Goal: Find specific page/section: Find specific page/section

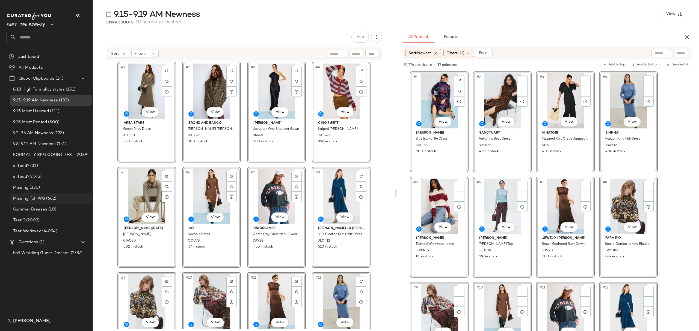
scroll to position [327, 0]
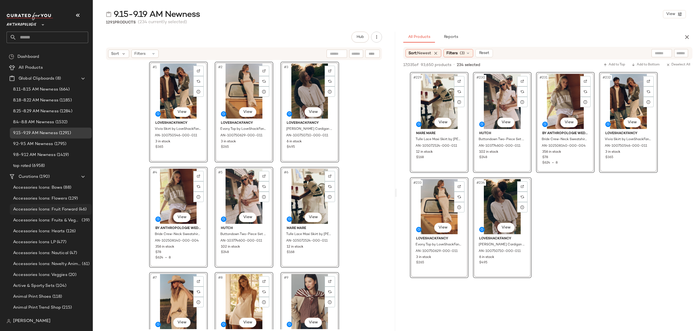
scroll to position [218, 0]
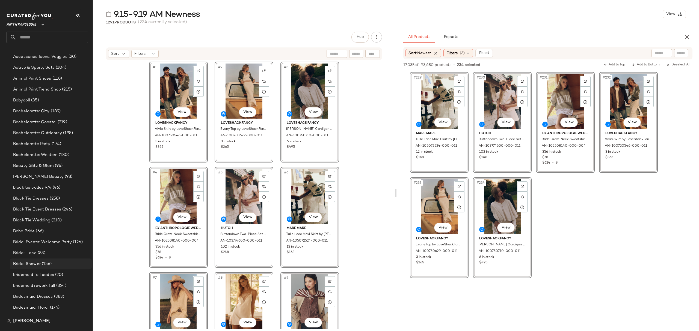
click at [51, 264] on span "(156)" at bounding box center [46, 264] width 11 height 6
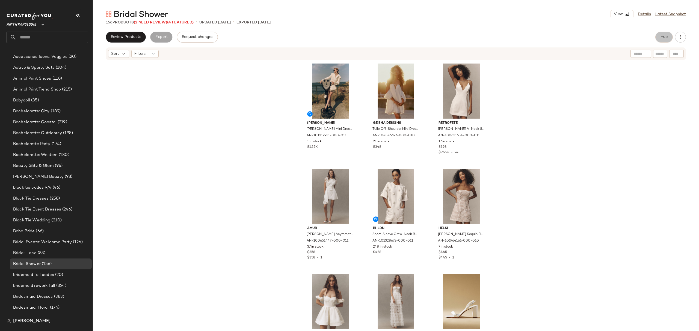
click at [662, 35] on span "Hub" at bounding box center [664, 37] width 8 height 4
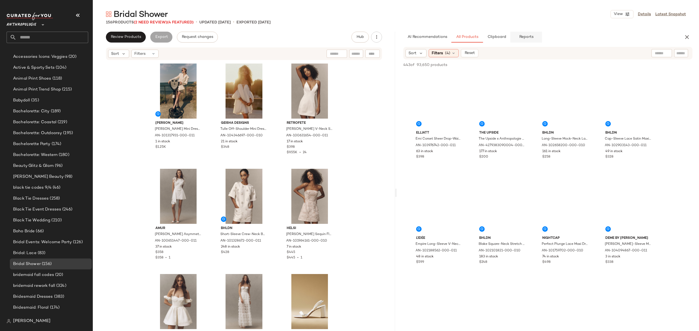
click at [531, 38] on span "Reports" at bounding box center [526, 37] width 14 height 4
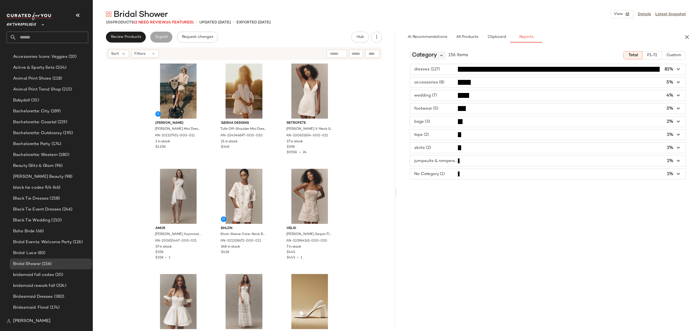
click at [443, 56] on icon at bounding box center [441, 55] width 5 height 5
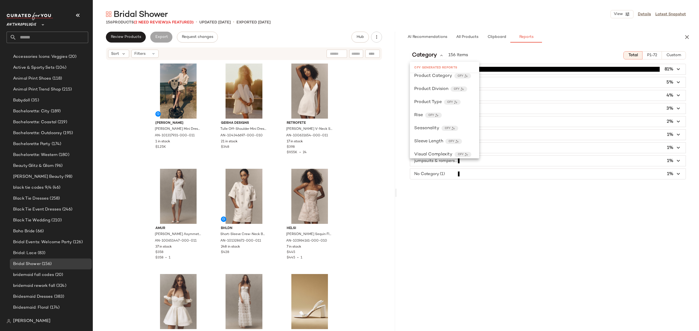
scroll to position [323, 0]
click at [508, 240] on div "Category 156 Items Total P1-72 Custom dresses (127) 81% accessories (8) 5% wedd…" at bounding box center [548, 200] width 302 height 307
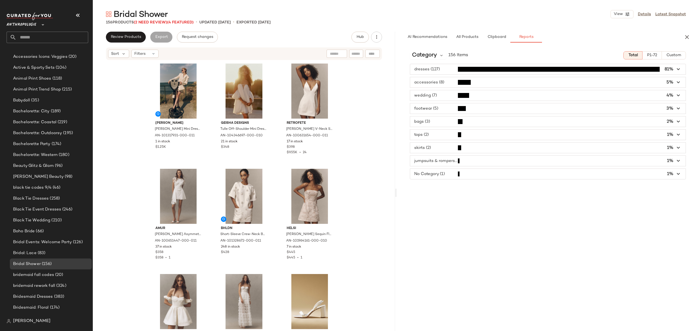
click at [678, 82] on icon "button" at bounding box center [678, 82] width 6 height 6
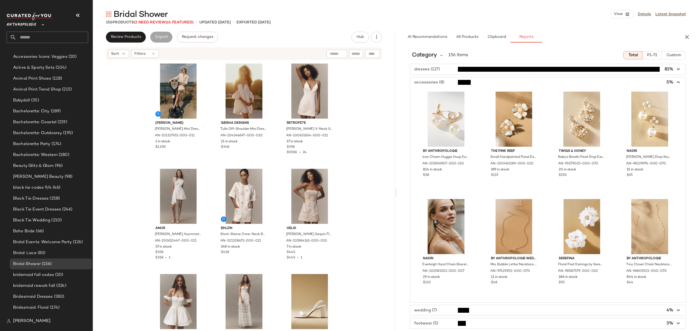
click at [675, 83] on icon "button" at bounding box center [678, 82] width 6 height 6
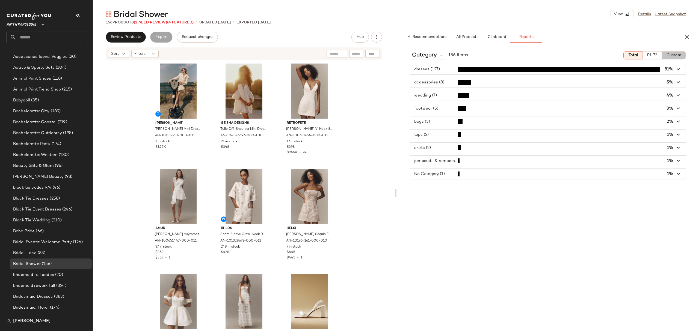
click at [674, 55] on span "Custom" at bounding box center [673, 55] width 15 height 4
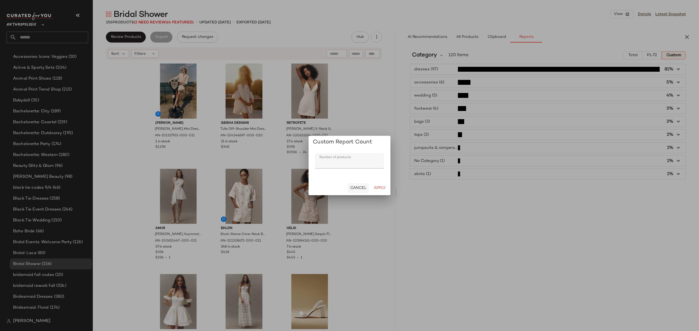
click at [356, 188] on span "Cancel" at bounding box center [358, 188] width 16 height 4
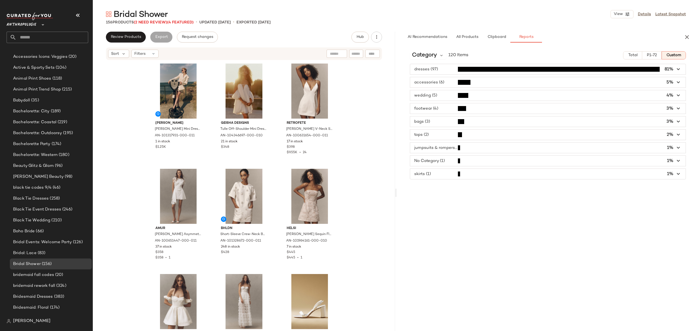
click at [552, 241] on div "Category 120 Items Total P1-72 Custom dresses (97) 81% accessories (6) 5% weddi…" at bounding box center [548, 200] width 302 height 307
click at [37, 168] on span "Beauty Glitz & Glam" at bounding box center [33, 166] width 41 height 6
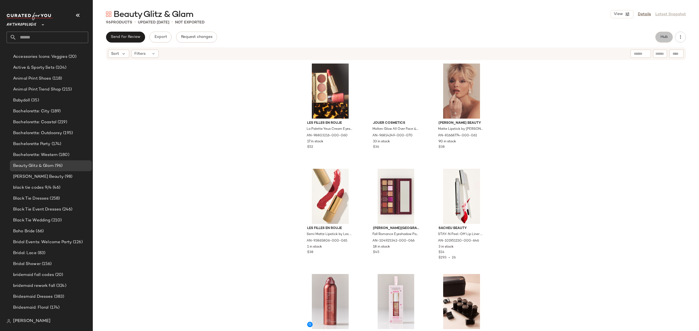
click at [668, 37] on button "Hub" at bounding box center [663, 37] width 17 height 11
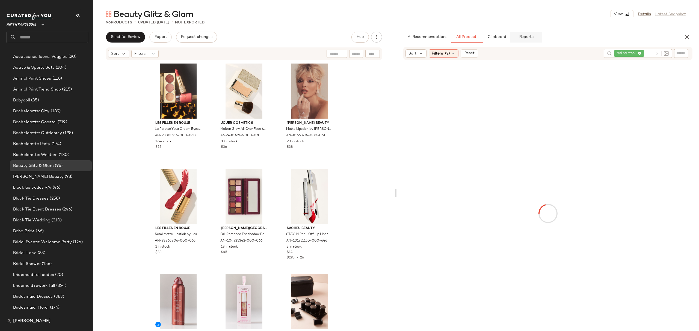
click at [526, 36] on span "Reports" at bounding box center [526, 37] width 14 height 4
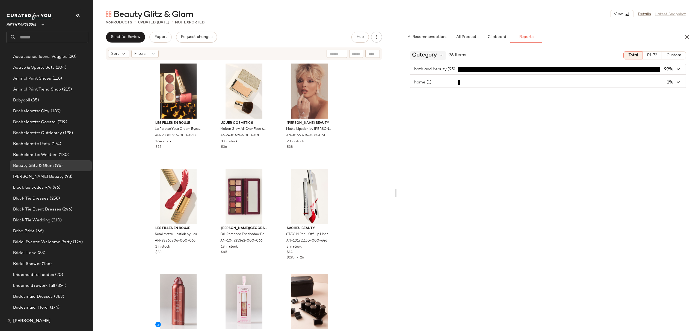
click at [441, 55] on icon at bounding box center [441, 55] width 5 height 5
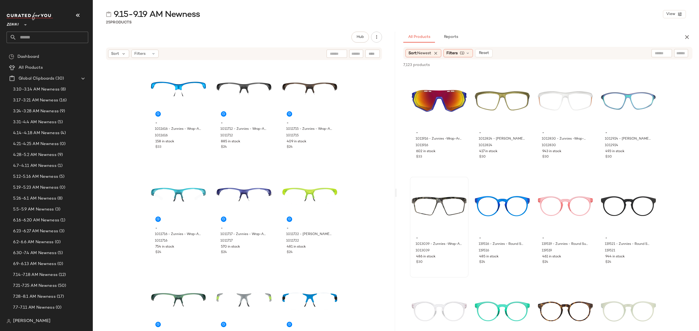
scroll to position [182, 0]
